Goal: Obtain resource: Download file/media

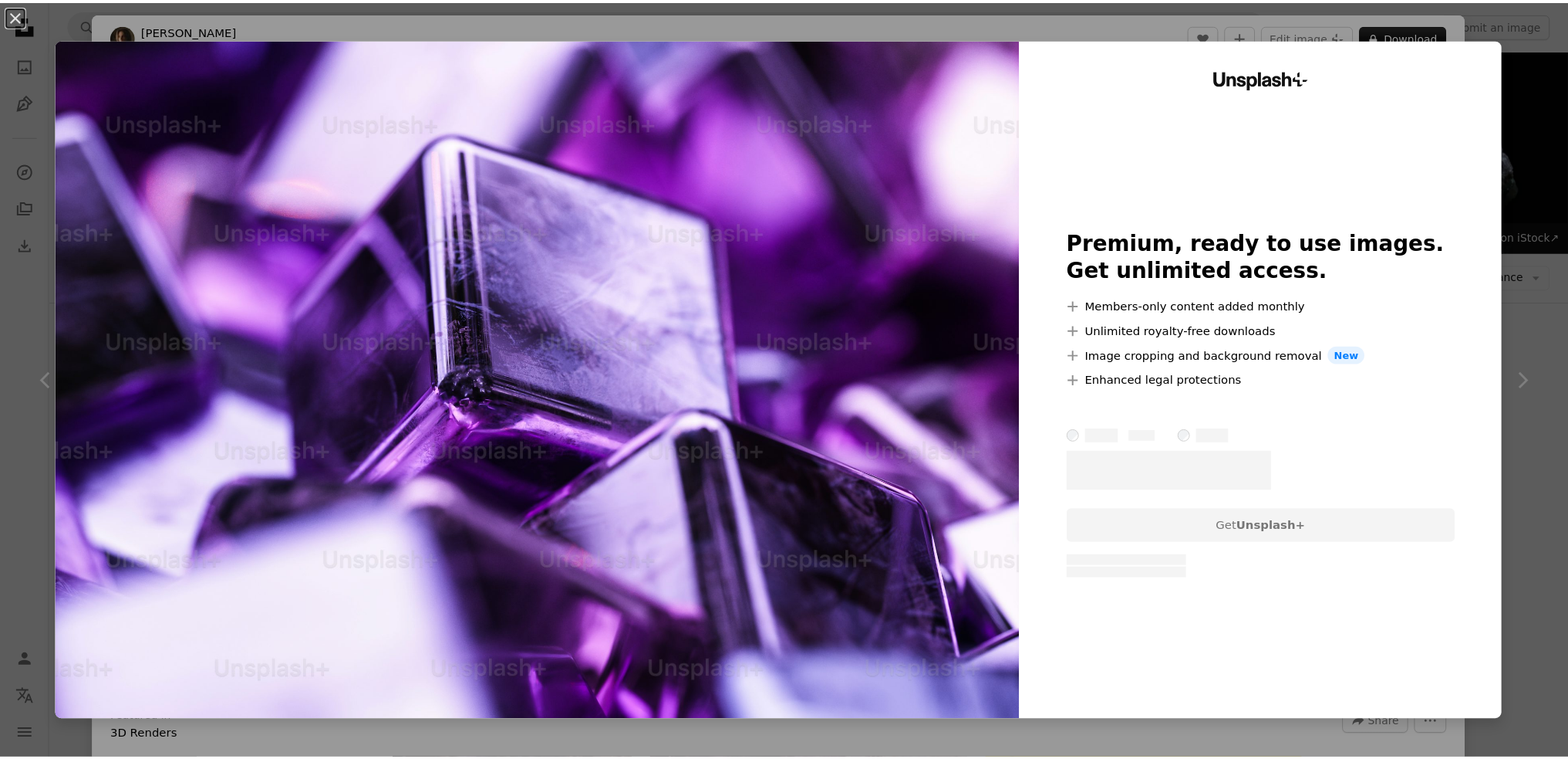
scroll to position [1256, 0]
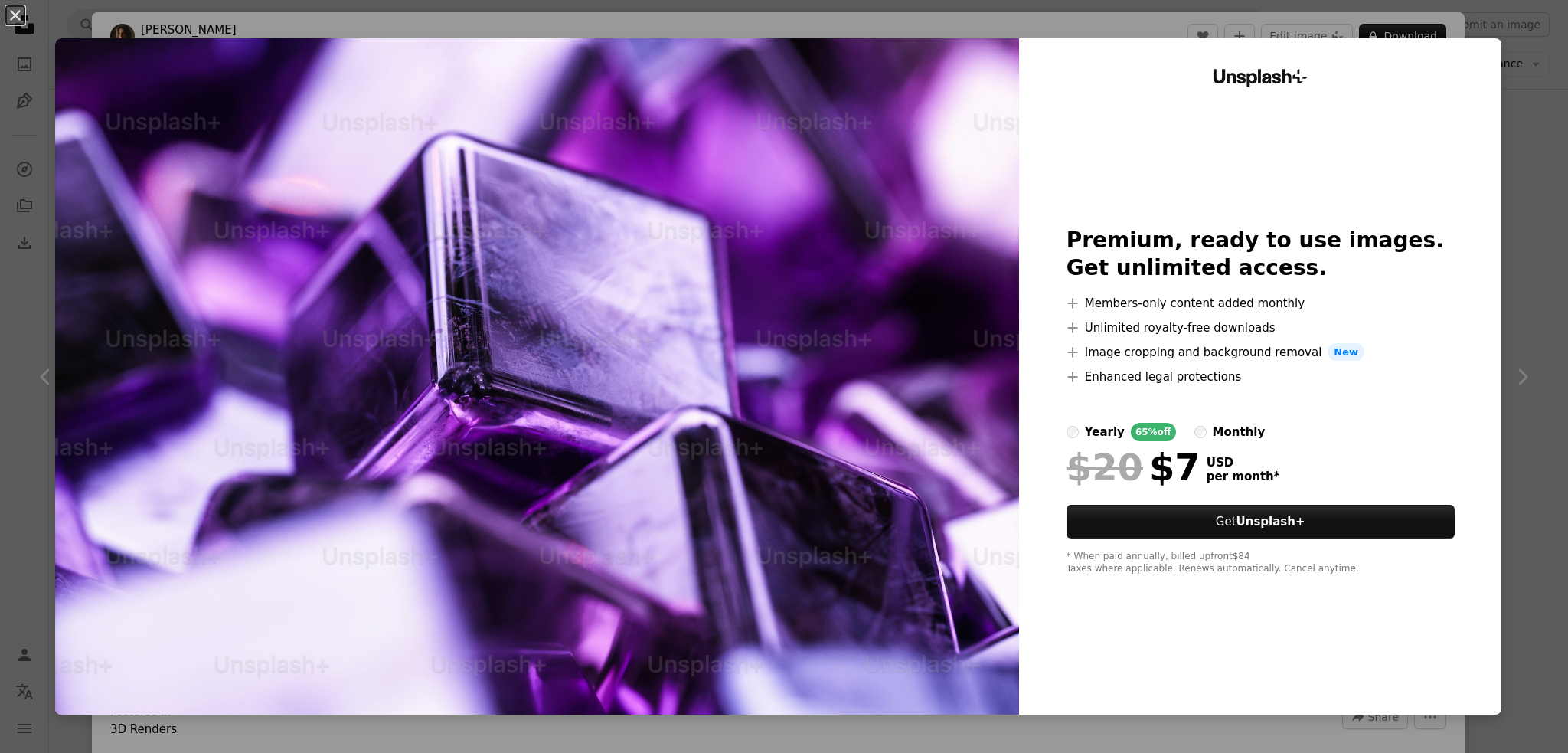
click at [1508, 265] on div "An X shape Unsplash+ Premium, ready to use images. Get unlimited access. A plus…" at bounding box center [784, 376] width 1568 height 753
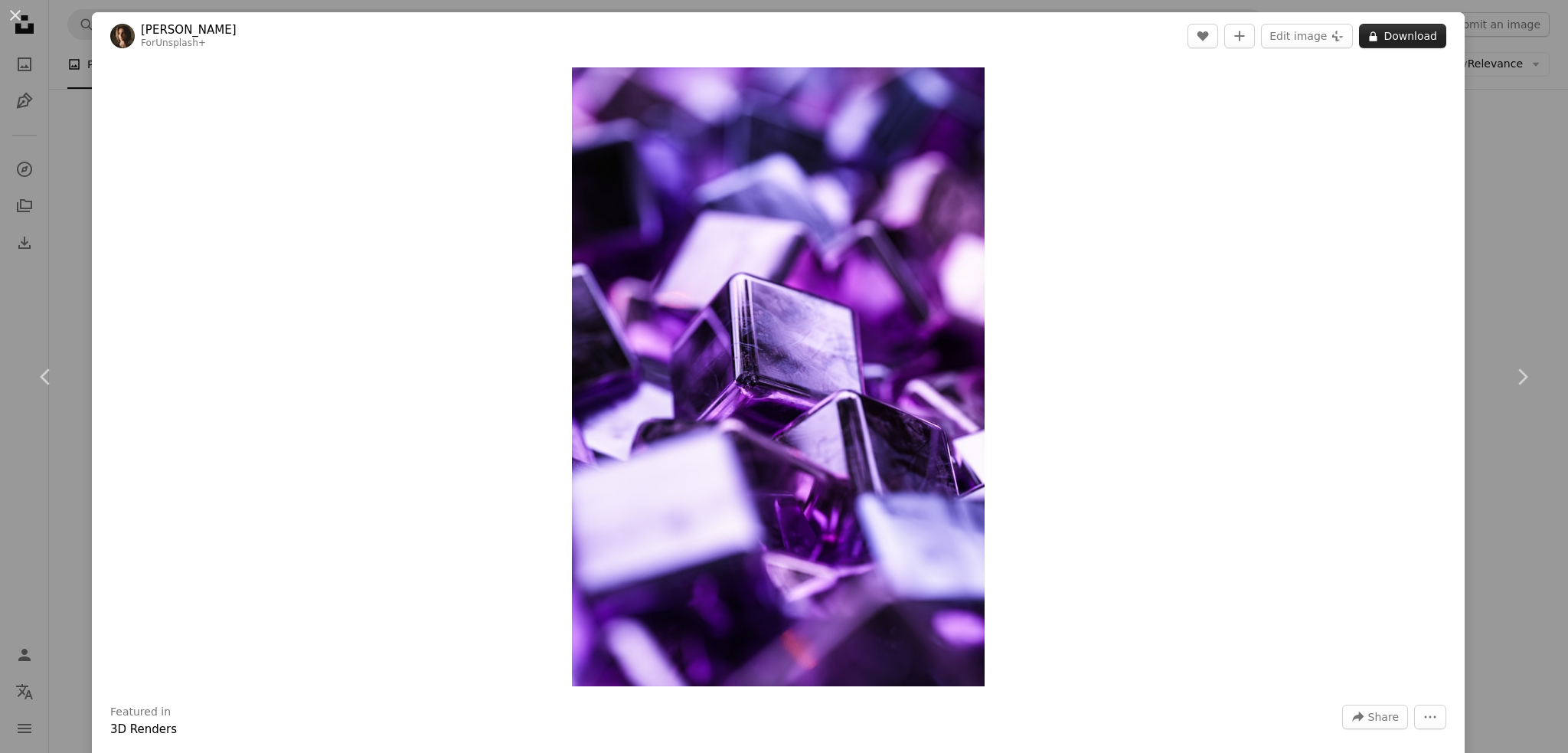
click at [1381, 36] on button "A lock Download" at bounding box center [1403, 35] width 88 height 24
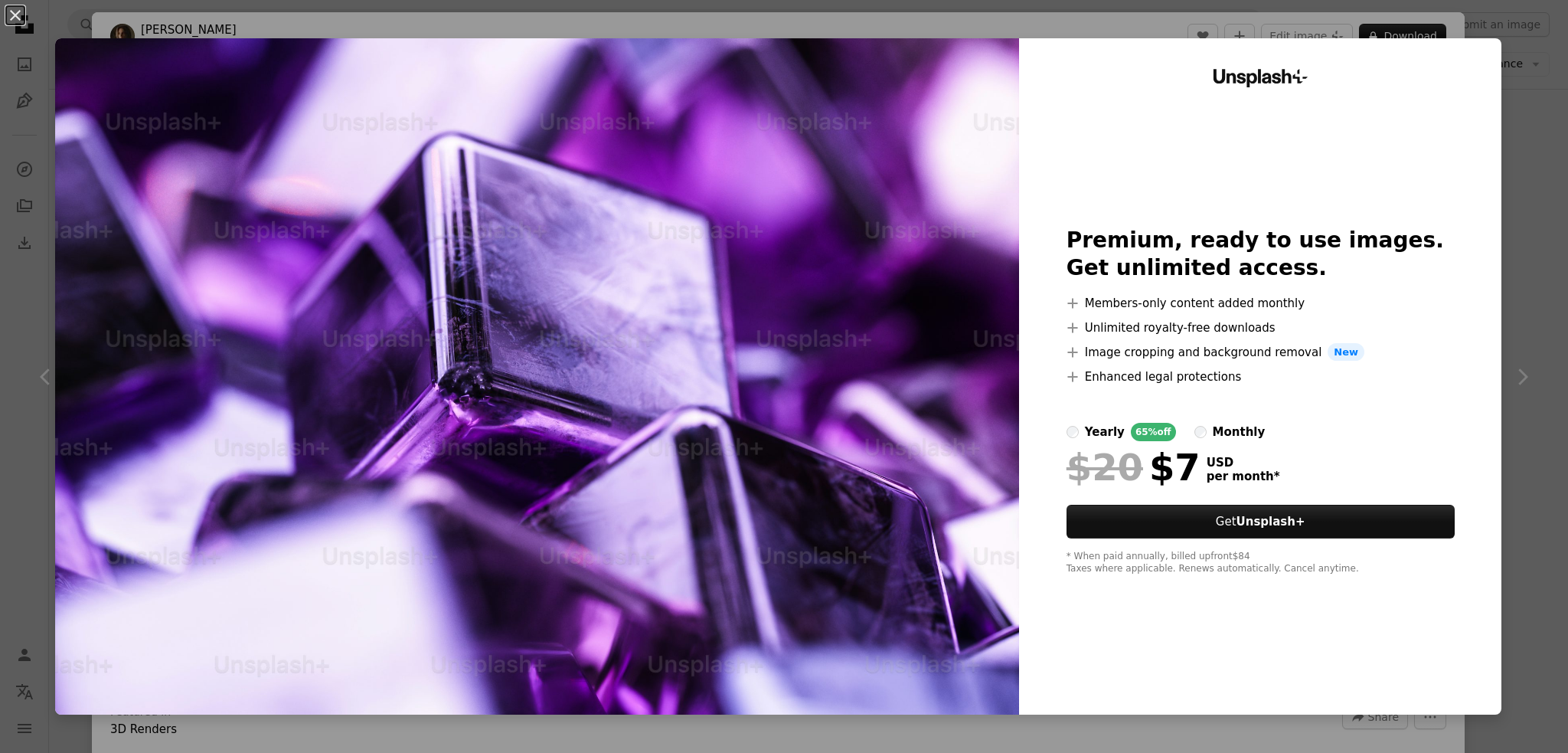
drag, startPoint x: 1329, startPoint y: 281, endPoint x: 1252, endPoint y: 498, distance: 230.3
drag, startPoint x: 1252, startPoint y: 498, endPoint x: 1514, endPoint y: 544, distance: 266.0
click at [1514, 544] on div "An X shape Unsplash+ Premium, ready to use images. Get unlimited access. A plus…" at bounding box center [784, 376] width 1568 height 753
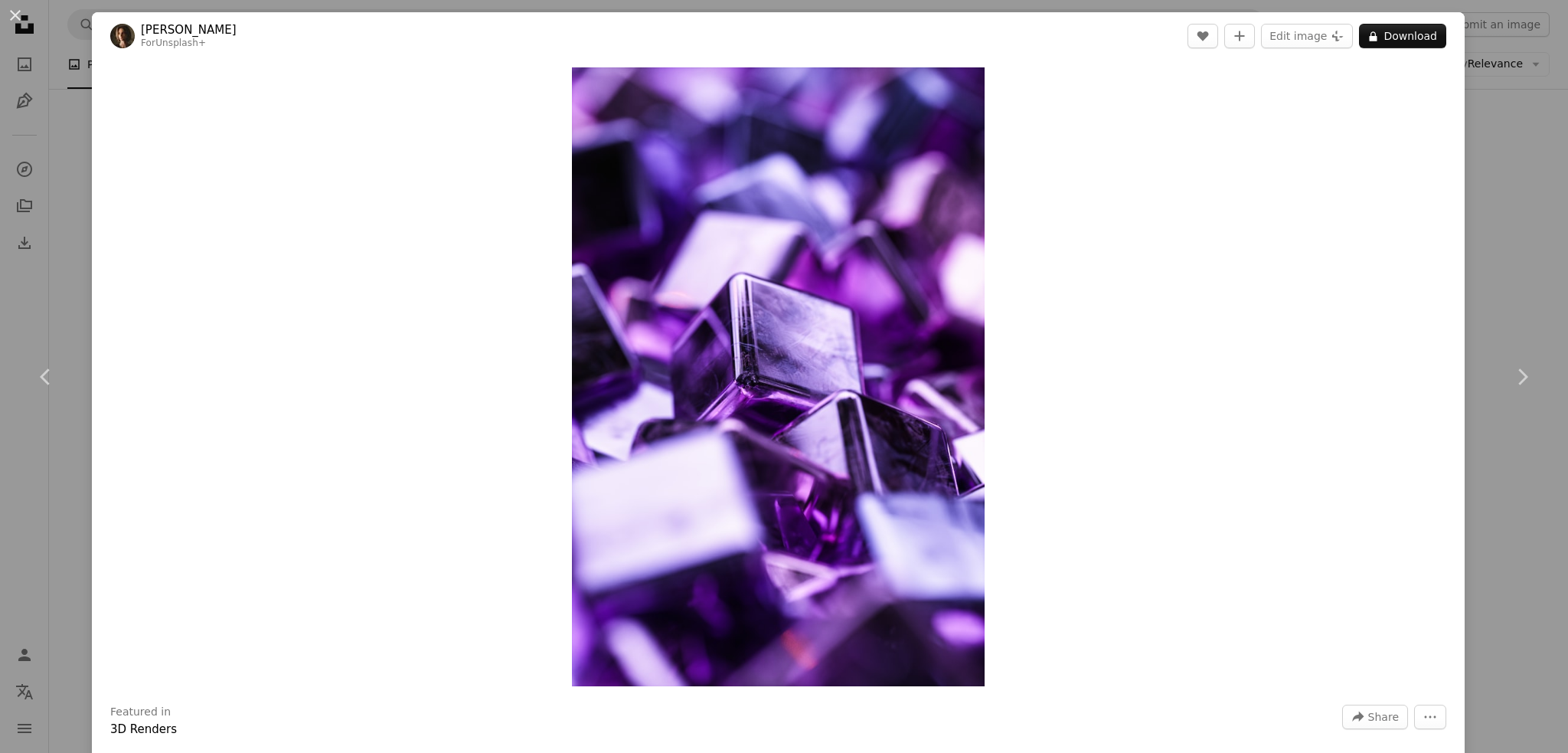
click at [1484, 506] on div "An X shape Chevron left Chevron right [PERSON_NAME] For Unsplash+ A heart A plu…" at bounding box center [784, 376] width 1568 height 753
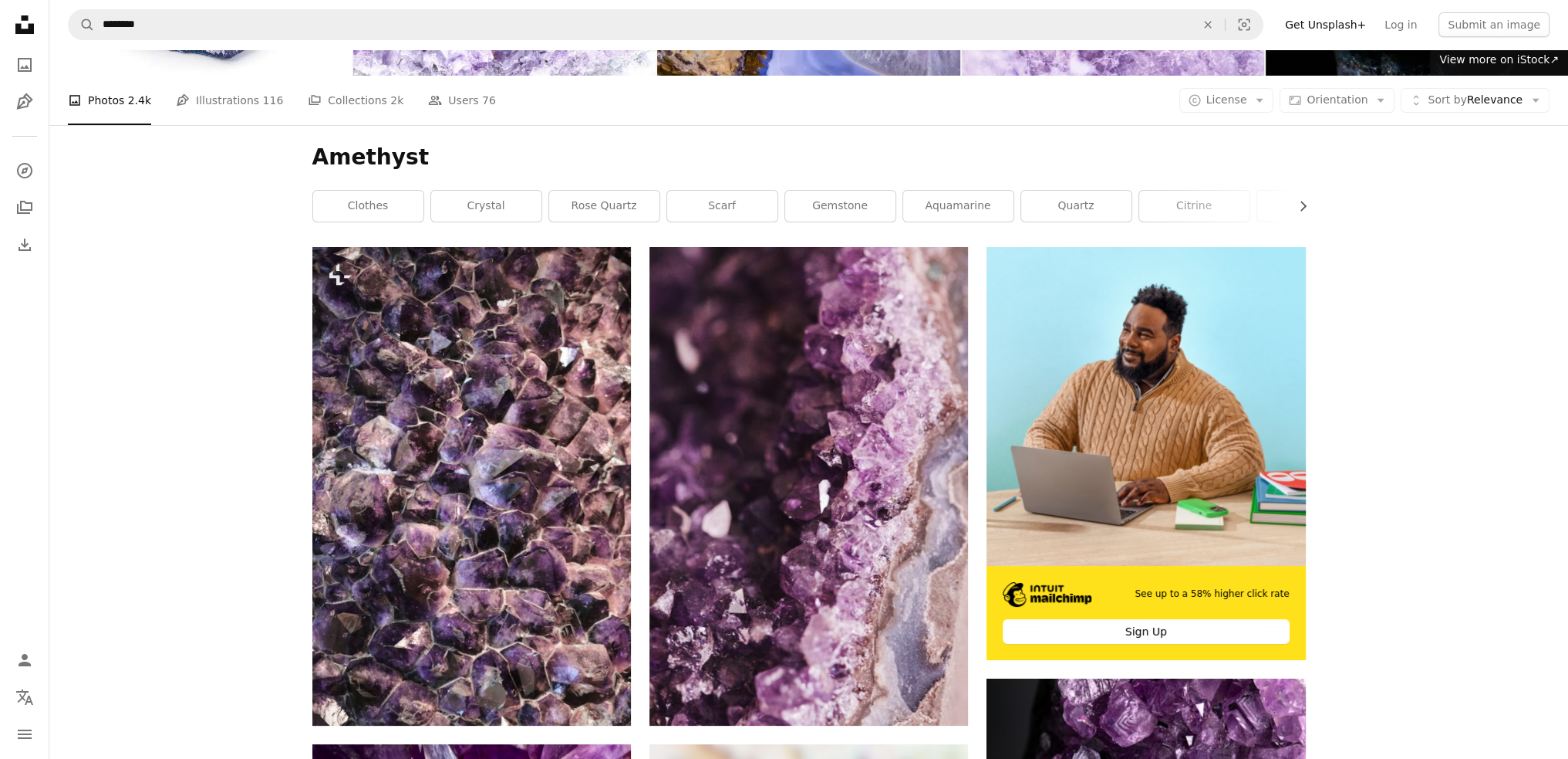
scroll to position [172, 0]
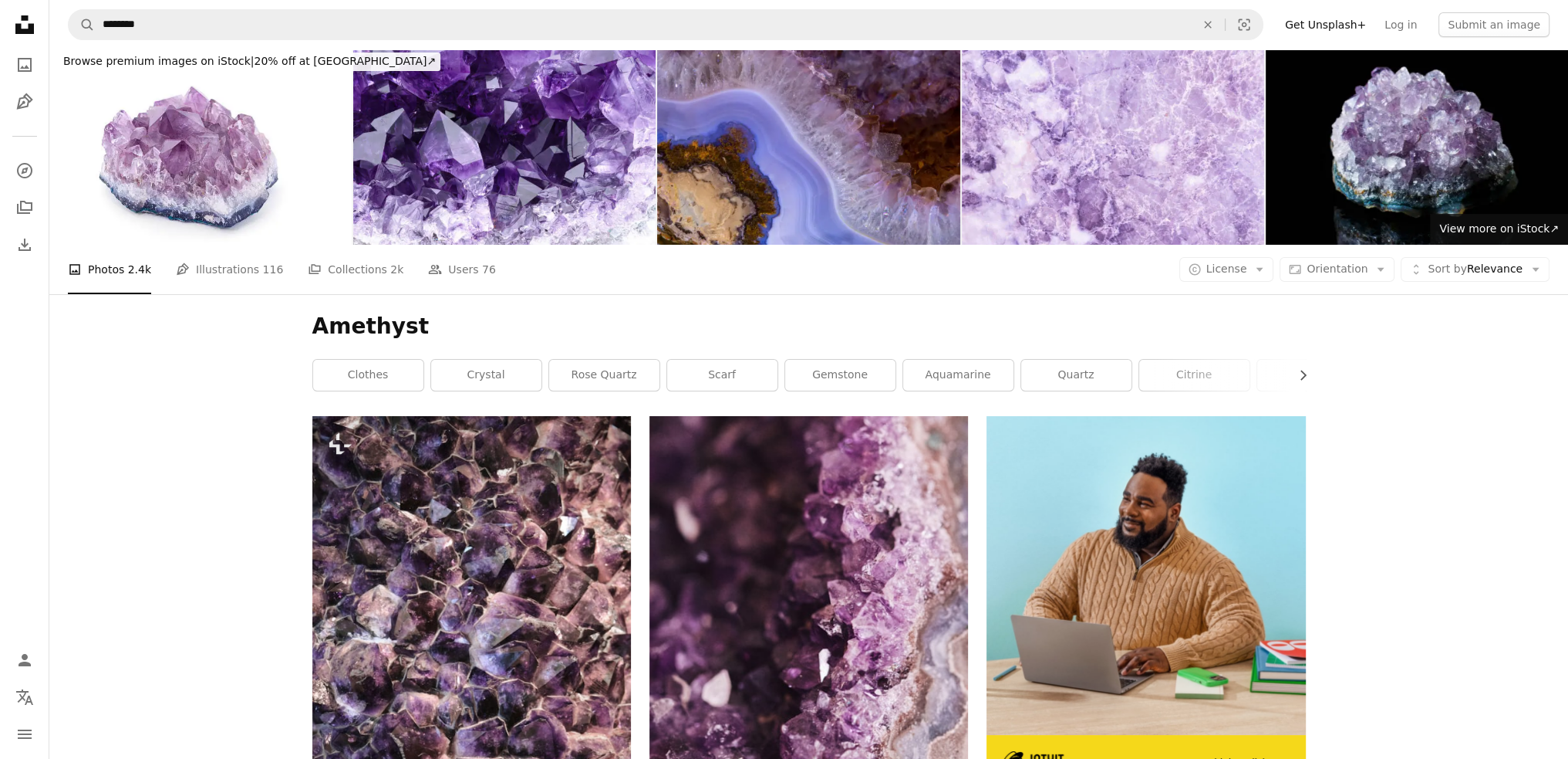
scroll to position [0, 0]
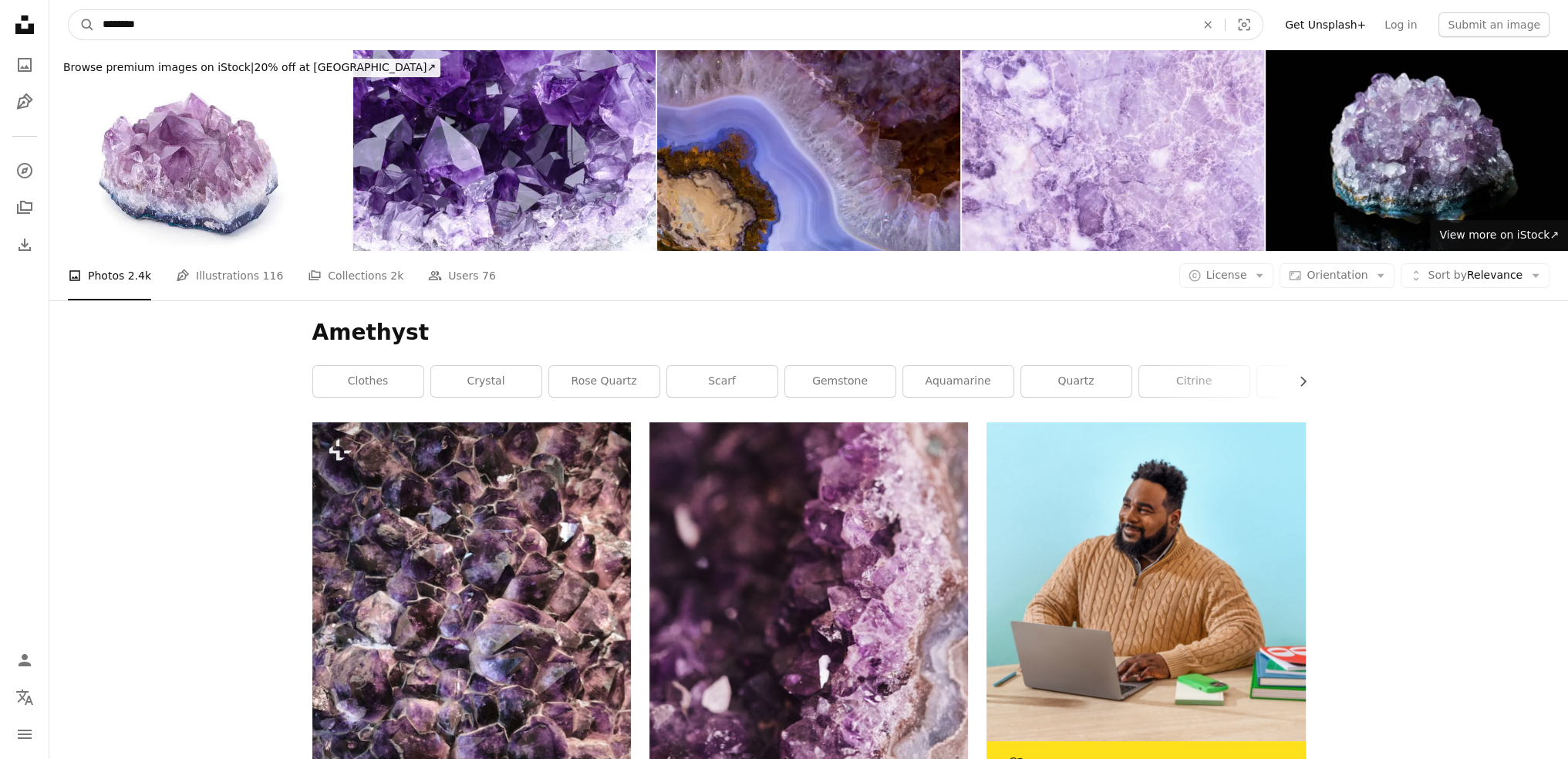
drag, startPoint x: 147, startPoint y: 34, endPoint x: 0, endPoint y: 86, distance: 155.9
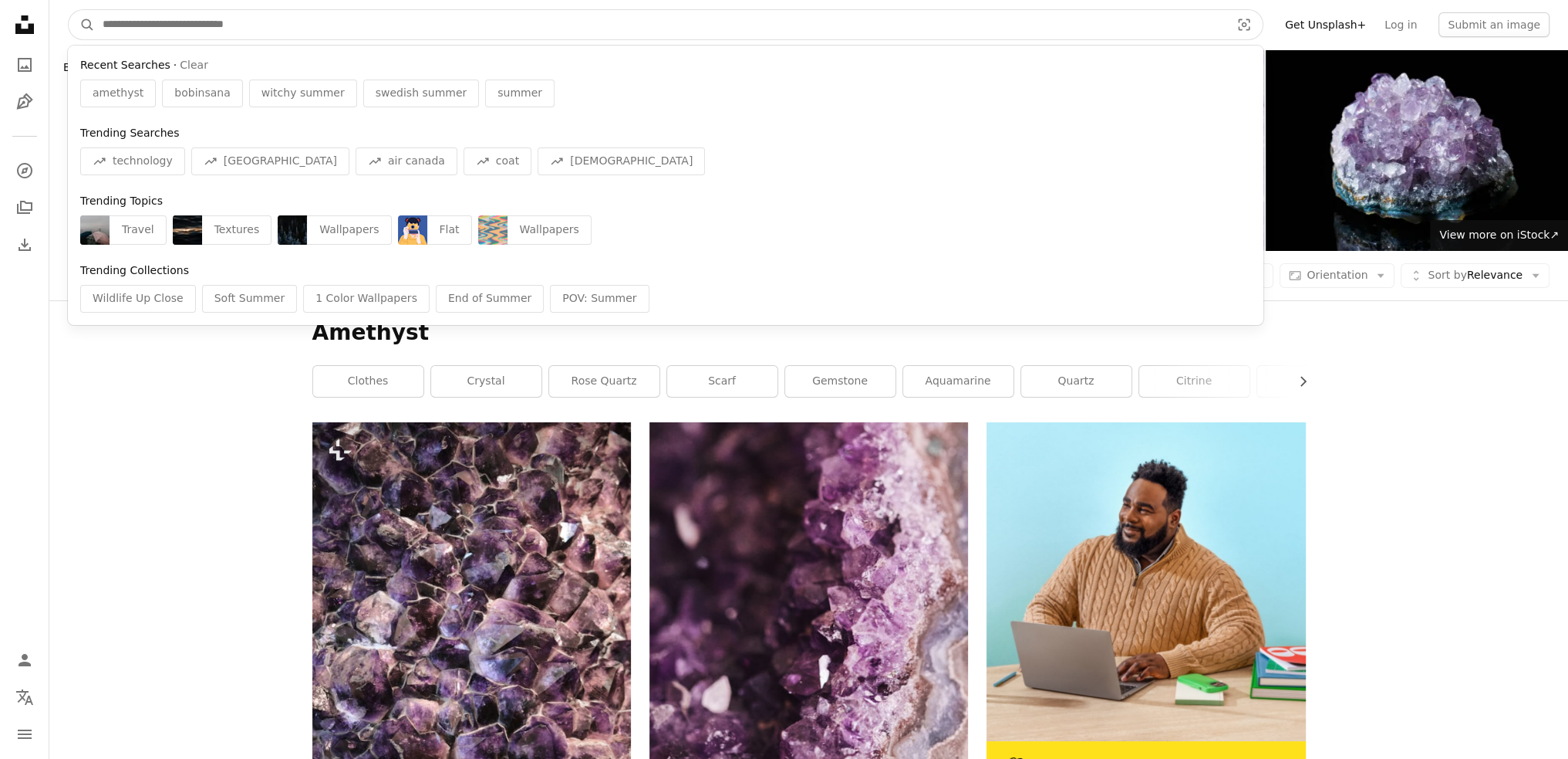
type input "*"
